Goal: Find contact information: Find contact information

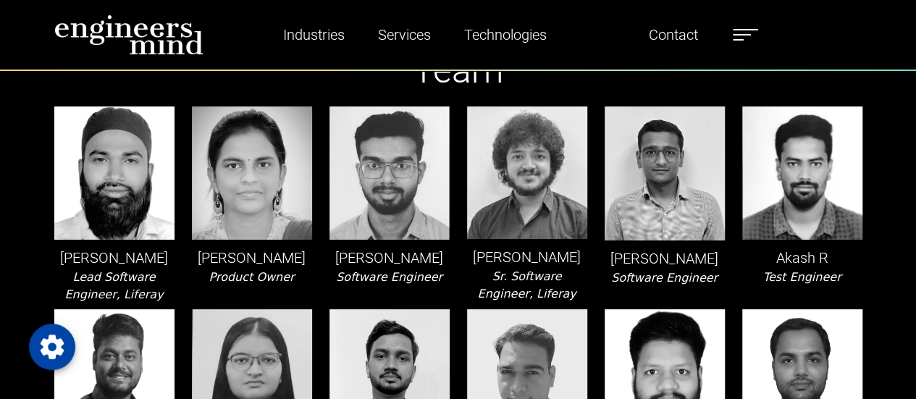
scroll to position [59, 0]
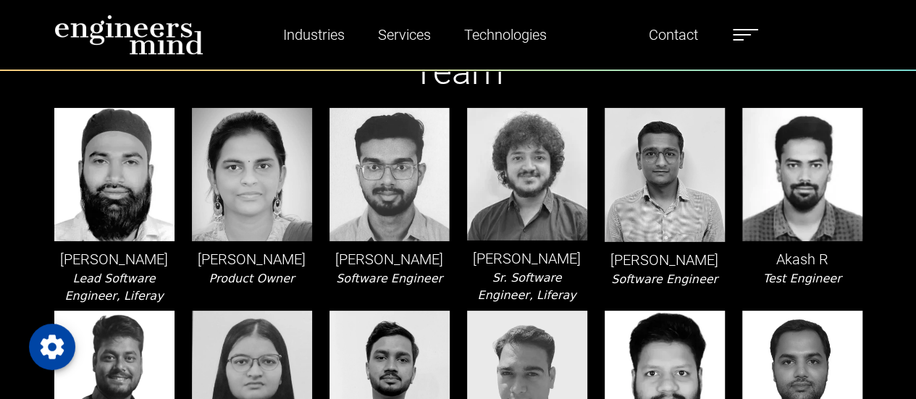
click at [527, 260] on p "[PERSON_NAME]" at bounding box center [527, 259] width 120 height 22
drag, startPoint x: 527, startPoint y: 260, endPoint x: 494, endPoint y: 261, distance: 32.6
click at [494, 261] on p "[PERSON_NAME]" at bounding box center [527, 259] width 120 height 22
click at [630, 254] on p "[PERSON_NAME]" at bounding box center [665, 260] width 120 height 22
drag, startPoint x: 630, startPoint y: 254, endPoint x: 685, endPoint y: 257, distance: 54.4
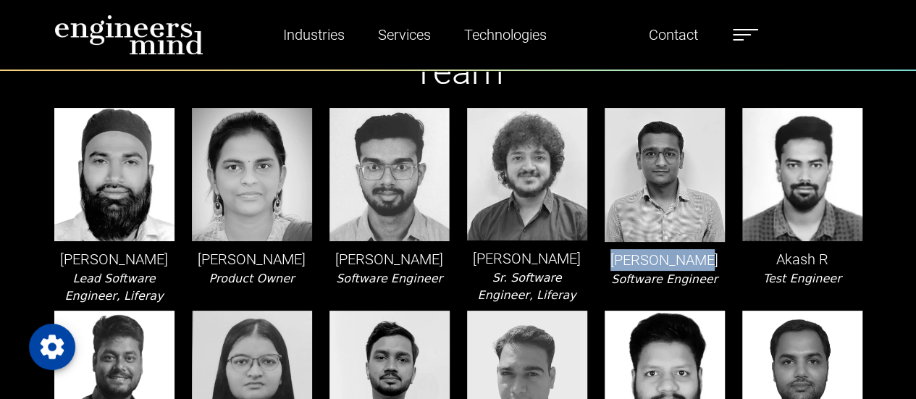
click at [685, 257] on p "[PERSON_NAME]" at bounding box center [665, 260] width 120 height 22
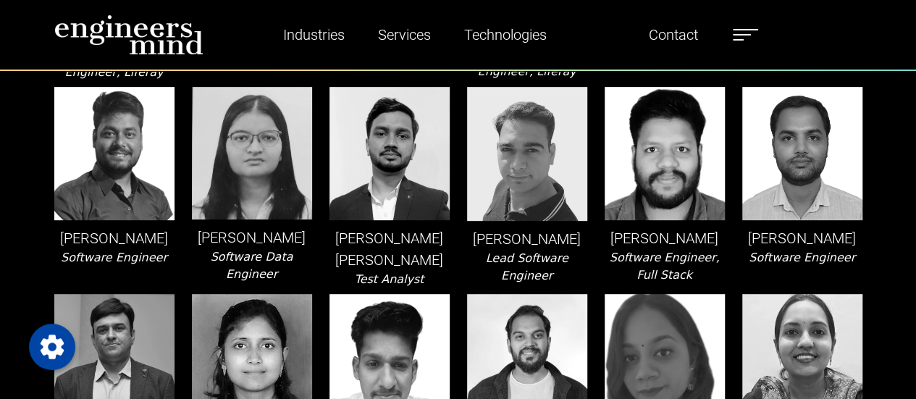
scroll to position [284, 0]
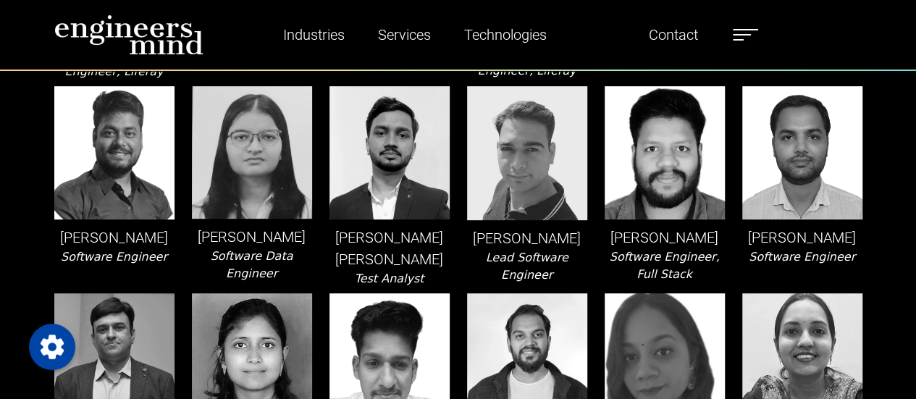
click at [524, 230] on p "[PERSON_NAME]" at bounding box center [527, 238] width 120 height 22
drag, startPoint x: 524, startPoint y: 230, endPoint x: 548, endPoint y: 233, distance: 23.5
click at [548, 233] on p "[PERSON_NAME]" at bounding box center [527, 238] width 120 height 22
drag, startPoint x: 649, startPoint y: 238, endPoint x: 679, endPoint y: 238, distance: 29.7
click at [679, 238] on p "[PERSON_NAME]" at bounding box center [665, 238] width 120 height 22
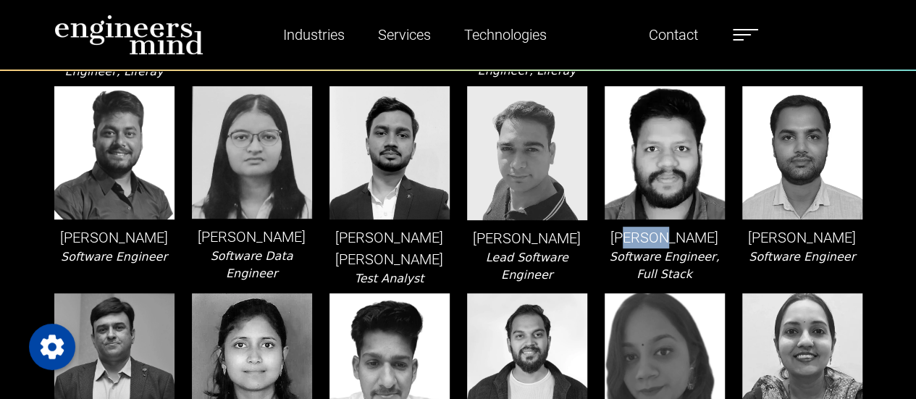
click at [679, 238] on p "[PERSON_NAME]" at bounding box center [665, 238] width 120 height 22
drag, startPoint x: 679, startPoint y: 238, endPoint x: 646, endPoint y: 237, distance: 32.6
click at [646, 237] on p "[PERSON_NAME]" at bounding box center [665, 238] width 120 height 22
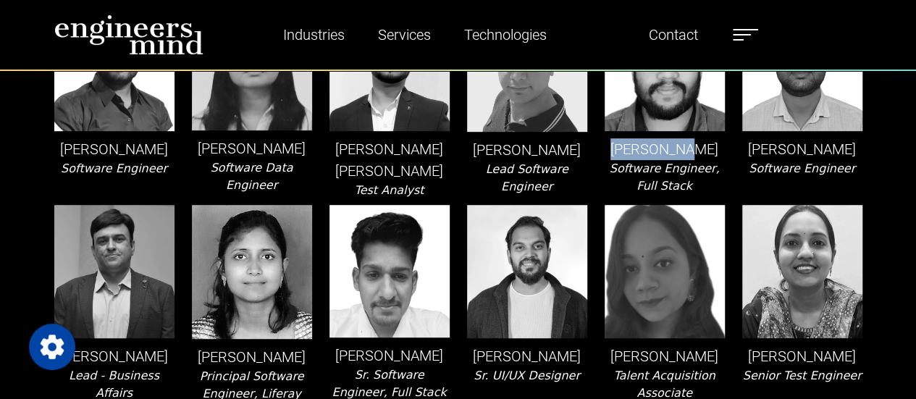
scroll to position [459, 0]
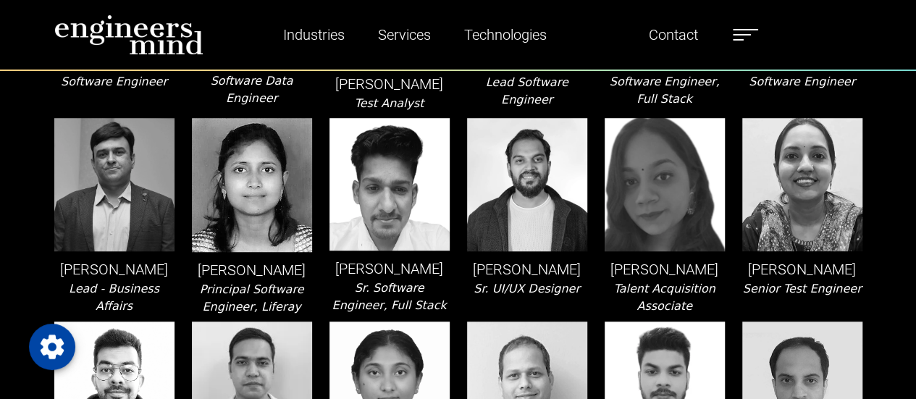
click at [799, 263] on p "[PERSON_NAME]" at bounding box center [803, 270] width 120 height 22
drag, startPoint x: 544, startPoint y: 262, endPoint x: 480, endPoint y: 259, distance: 64.6
click at [480, 259] on p "[PERSON_NAME]" at bounding box center [527, 270] width 120 height 22
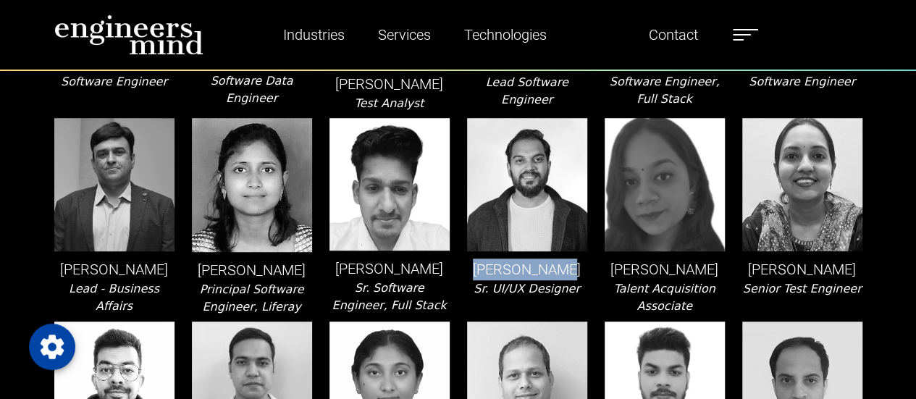
drag, startPoint x: 480, startPoint y: 259, endPoint x: 542, endPoint y: 272, distance: 63.8
click at [542, 272] on p "[PERSON_NAME]" at bounding box center [527, 270] width 120 height 22
click at [365, 264] on p "[PERSON_NAME]" at bounding box center [390, 269] width 120 height 22
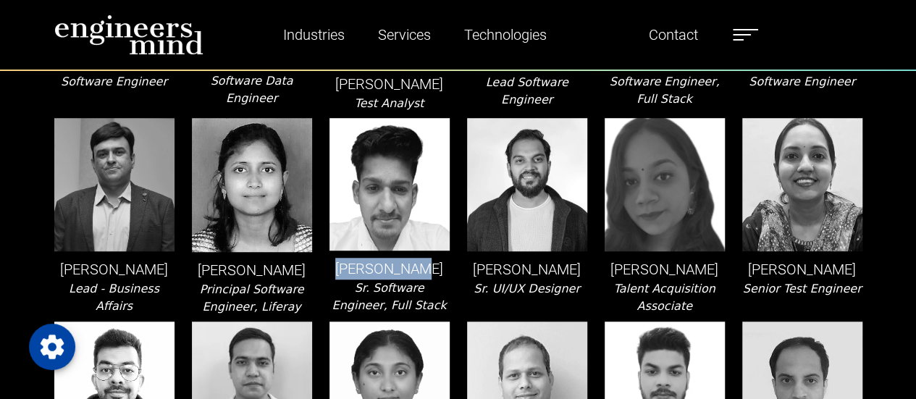
drag, startPoint x: 365, startPoint y: 264, endPoint x: 406, endPoint y: 267, distance: 40.7
click at [406, 267] on p "[PERSON_NAME]" at bounding box center [390, 269] width 120 height 22
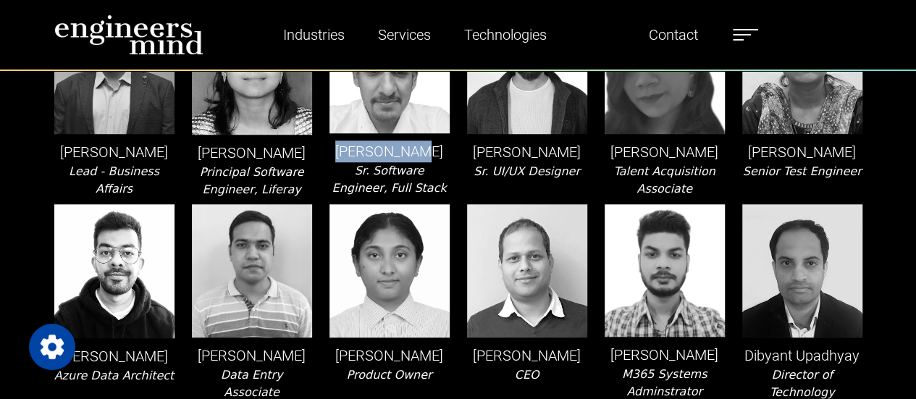
scroll to position [684, 0]
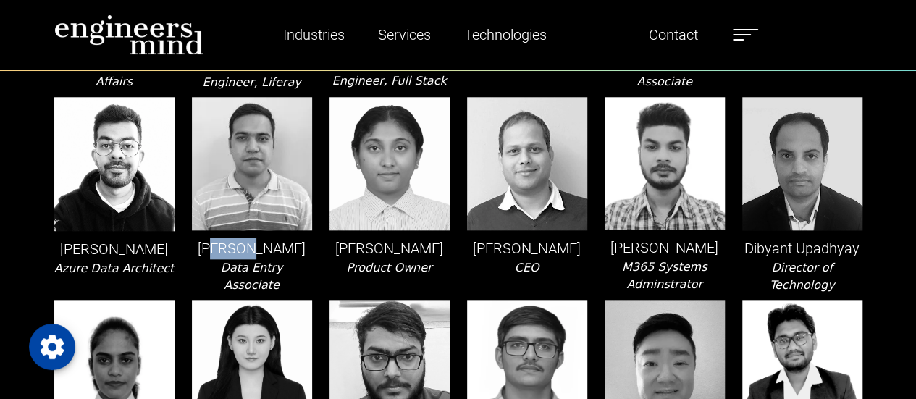
drag, startPoint x: 229, startPoint y: 257, endPoint x: 268, endPoint y: 262, distance: 39.4
click at [268, 259] on p "[PERSON_NAME]" at bounding box center [252, 249] width 120 height 22
drag, startPoint x: 268, startPoint y: 262, endPoint x: 232, endPoint y: 254, distance: 37.1
click at [232, 254] on p "[PERSON_NAME]" at bounding box center [252, 249] width 120 height 22
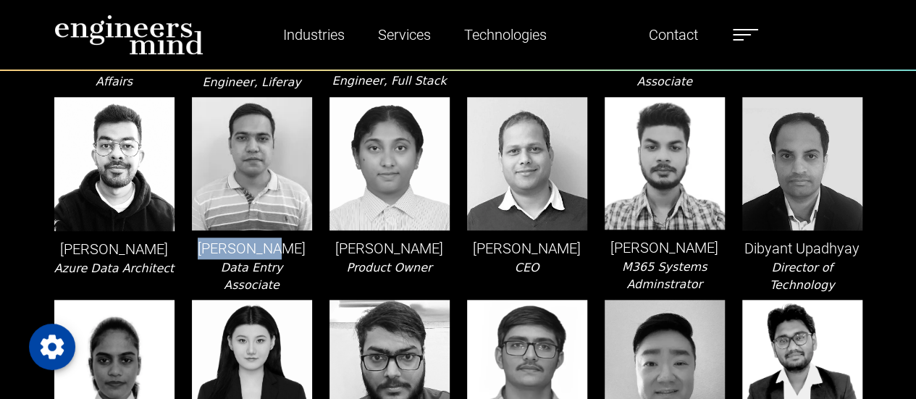
click at [232, 254] on p "[PERSON_NAME]" at bounding box center [252, 249] width 120 height 22
drag, startPoint x: 232, startPoint y: 254, endPoint x: 258, endPoint y: 269, distance: 29.8
click at [258, 259] on p "[PERSON_NAME]" at bounding box center [252, 249] width 120 height 22
click at [401, 259] on p "[PERSON_NAME]" at bounding box center [390, 249] width 120 height 22
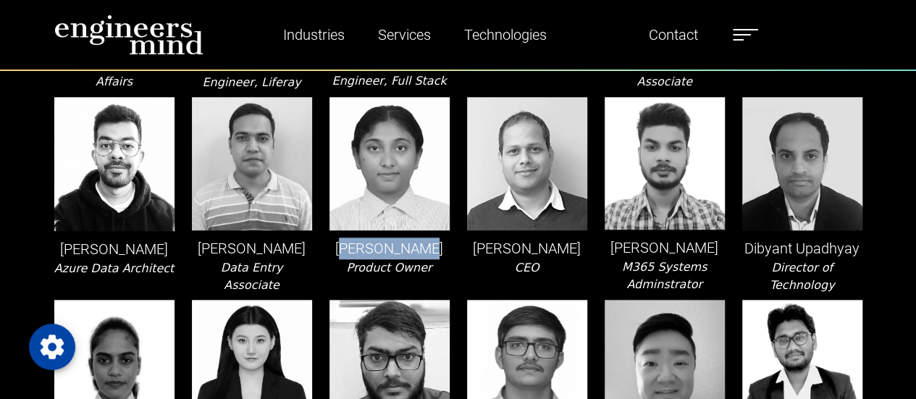
drag, startPoint x: 401, startPoint y: 260, endPoint x: 353, endPoint y: 252, distance: 48.5
click at [353, 252] on p "[PERSON_NAME]" at bounding box center [390, 249] width 120 height 22
drag, startPoint x: 353, startPoint y: 252, endPoint x: 401, endPoint y: 244, distance: 49.2
click at [401, 244] on p "[PERSON_NAME]" at bounding box center [390, 249] width 120 height 22
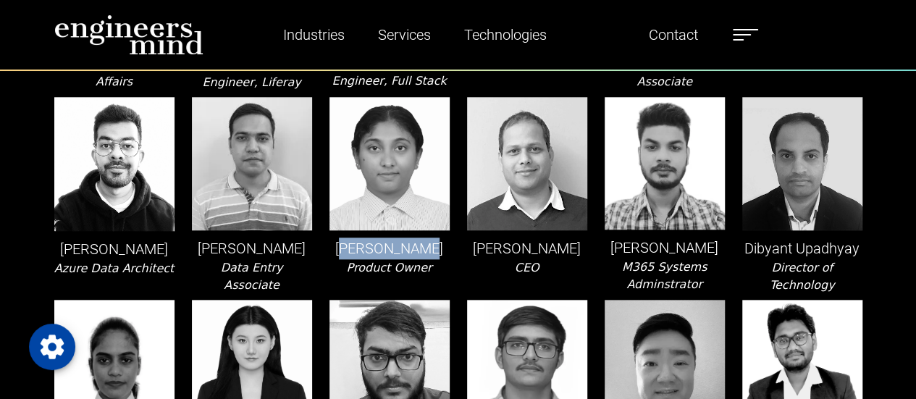
click at [361, 244] on p "[PERSON_NAME]" at bounding box center [390, 249] width 120 height 22
drag, startPoint x: 361, startPoint y: 244, endPoint x: 374, endPoint y: 248, distance: 12.8
click at [374, 248] on p "[PERSON_NAME]" at bounding box center [390, 249] width 120 height 22
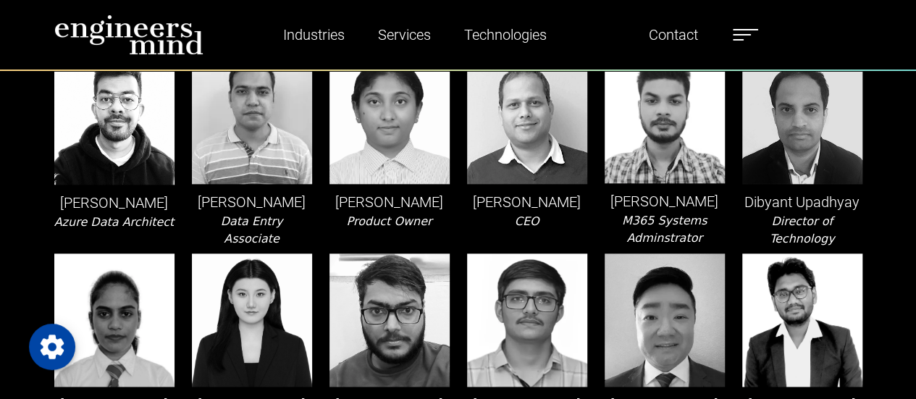
click at [781, 199] on p "Dibyant Upadhyay" at bounding box center [803, 202] width 120 height 22
drag, startPoint x: 781, startPoint y: 199, endPoint x: 835, endPoint y: 193, distance: 54.0
click at [835, 193] on div "[PERSON_NAME] Director of Technology" at bounding box center [803, 149] width 138 height 197
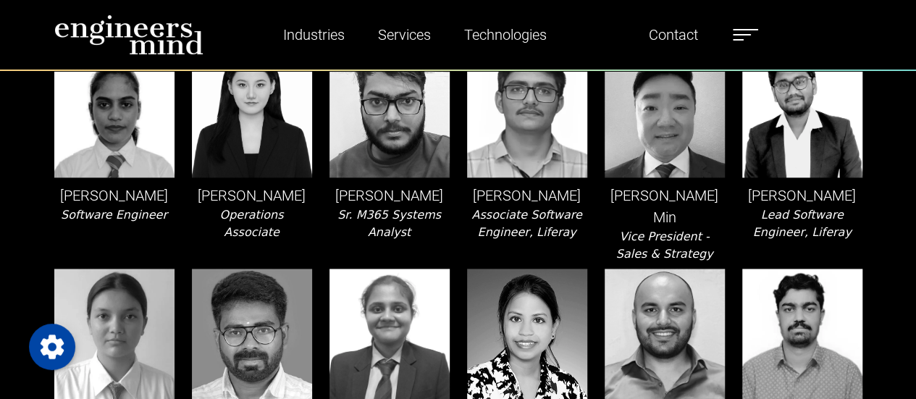
scroll to position [941, 0]
